Goal: Information Seeking & Learning: Learn about a topic

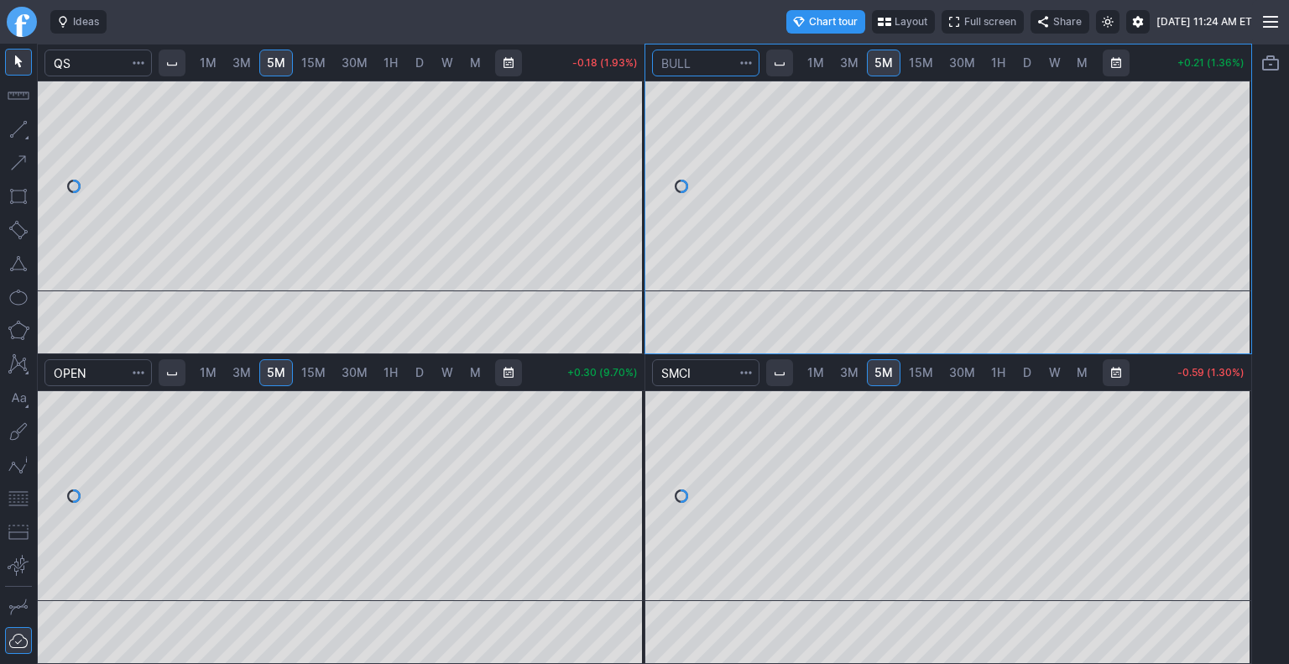
click at [715, 61] on input "Search" at bounding box center [705, 63] width 107 height 27
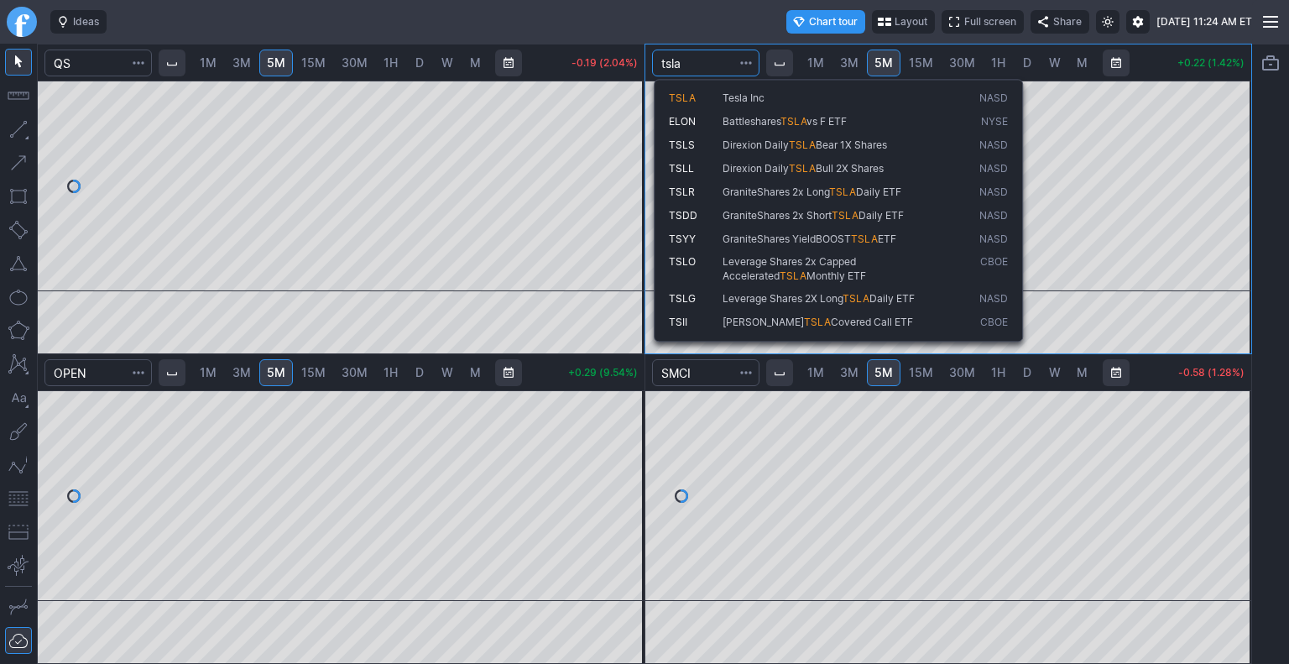
type input "tsla"
click at [716, 86] on div "TSLA Tesla Inc NASD ELON Battleshares TSLA vs F ETF NYSE TSLS Direxion Daily TS…" at bounding box center [838, 210] width 369 height 263
click at [715, 100] on span "TSLA" at bounding box center [696, 98] width 54 height 14
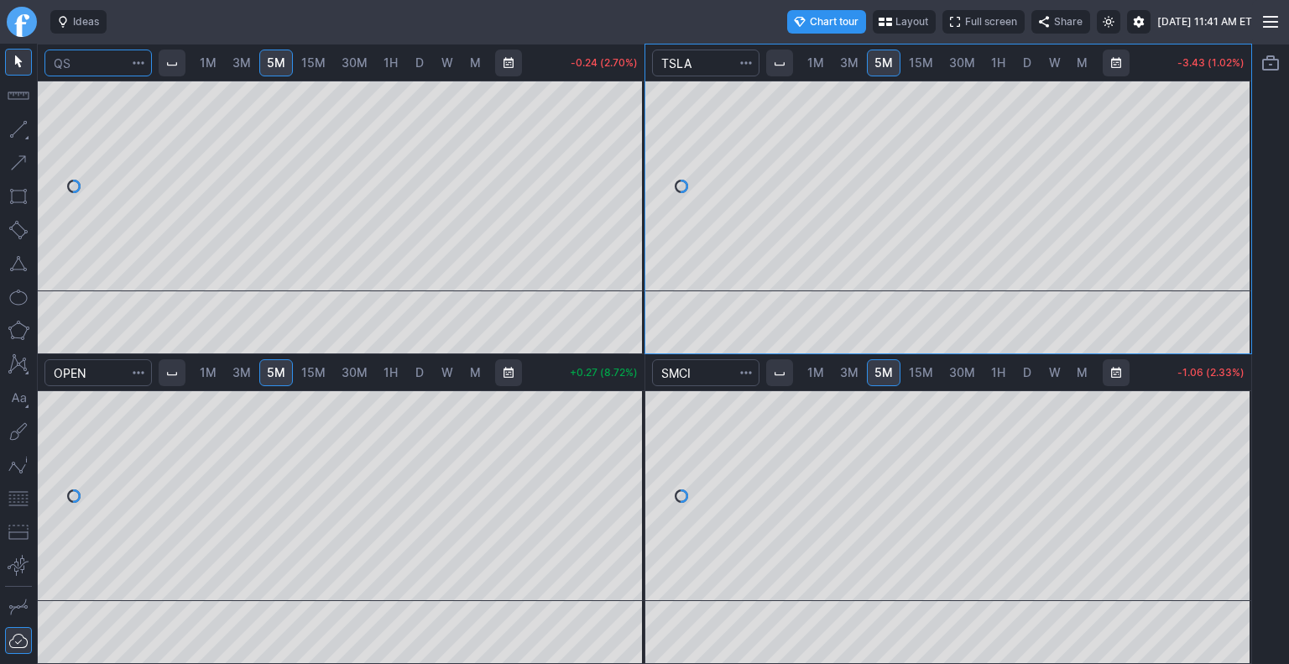
click at [107, 59] on input "Search" at bounding box center [97, 63] width 107 height 27
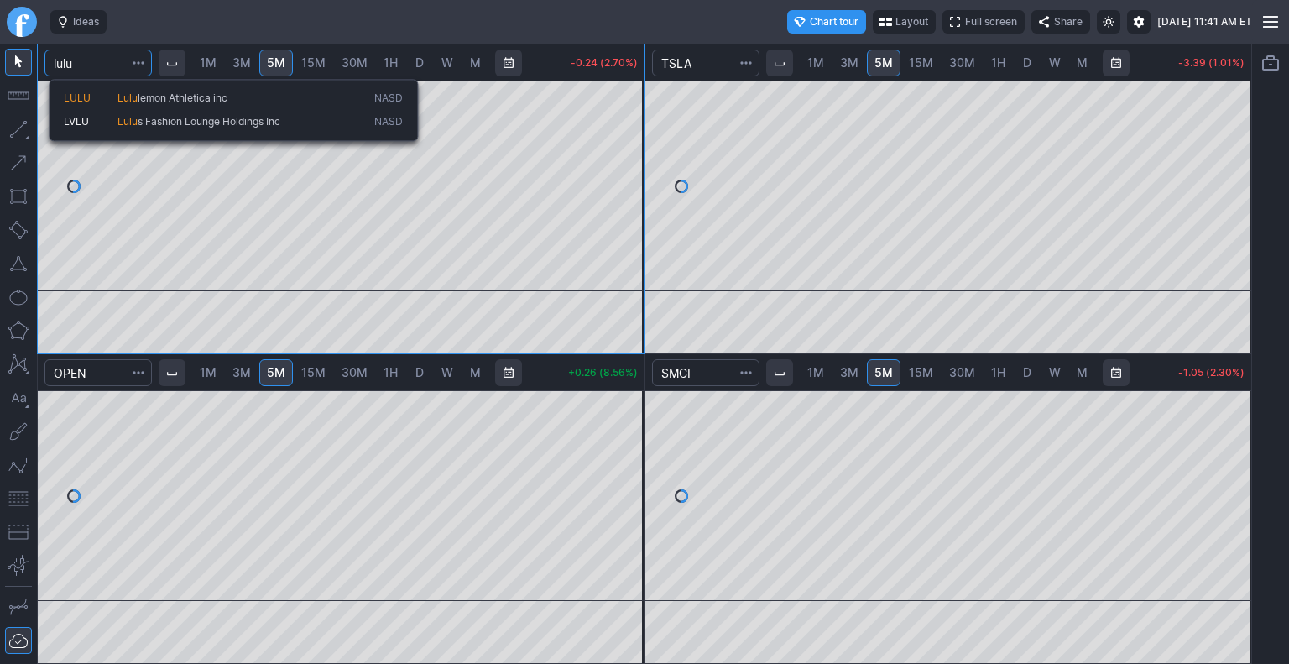
type input "lulu"
click at [129, 94] on span "Lulu" at bounding box center [127, 97] width 20 height 13
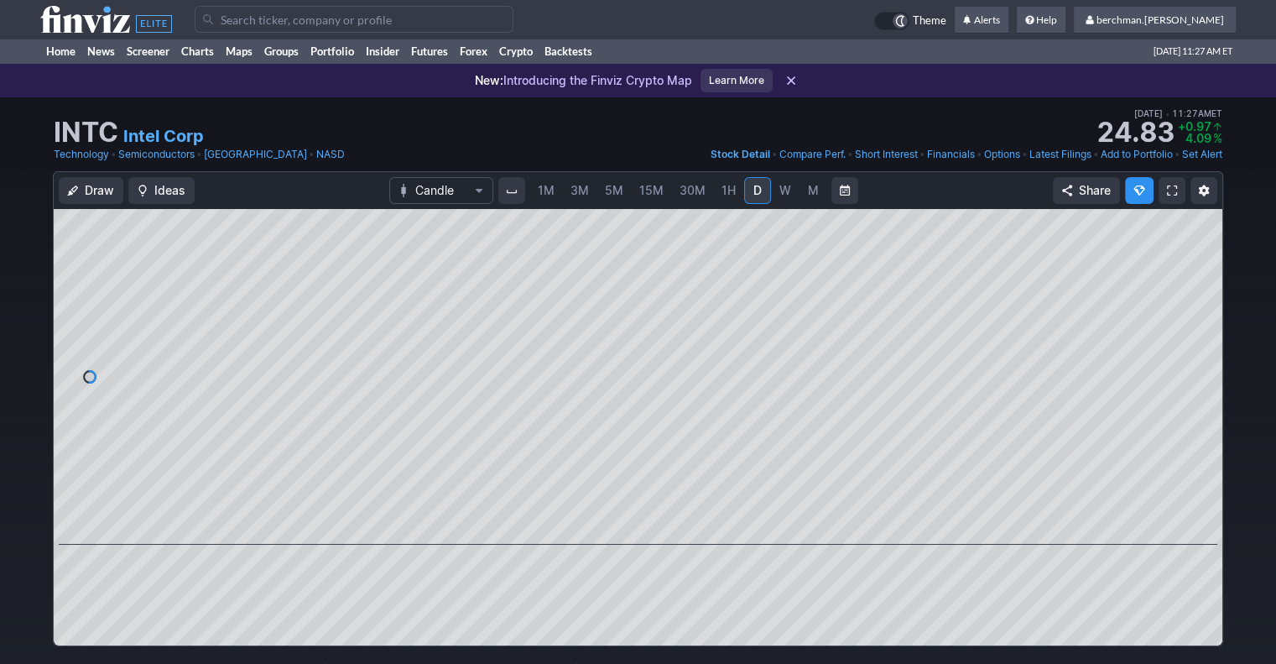
click at [420, 25] on input "Search" at bounding box center [354, 19] width 319 height 27
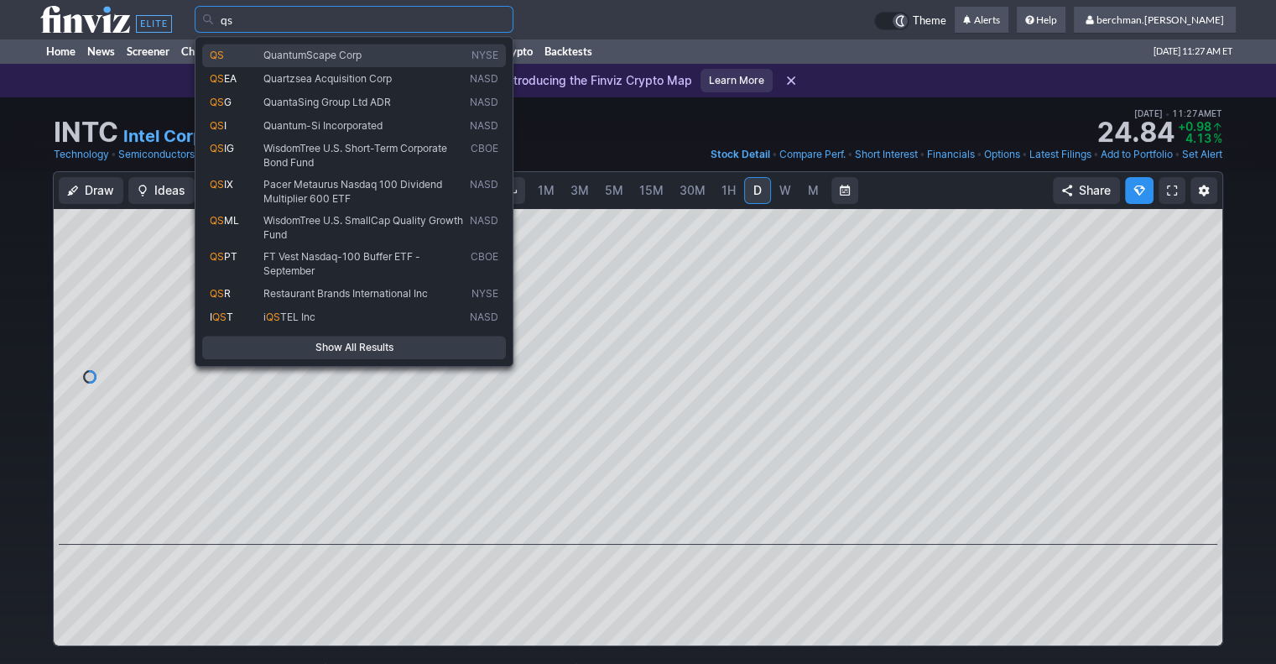
click at [383, 55] on span "QuantumScape Corp" at bounding box center [363, 55] width 206 height 13
type input "QS"
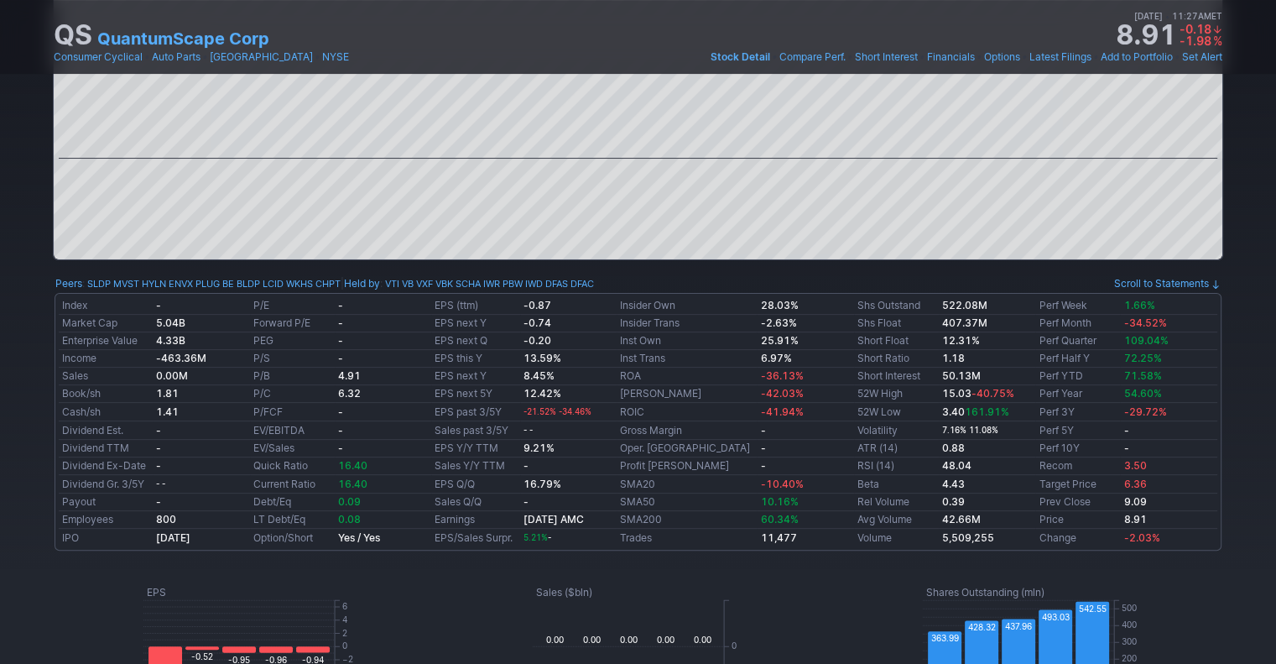
scroll to position [324, 0]
